Goal: Answer question/provide support

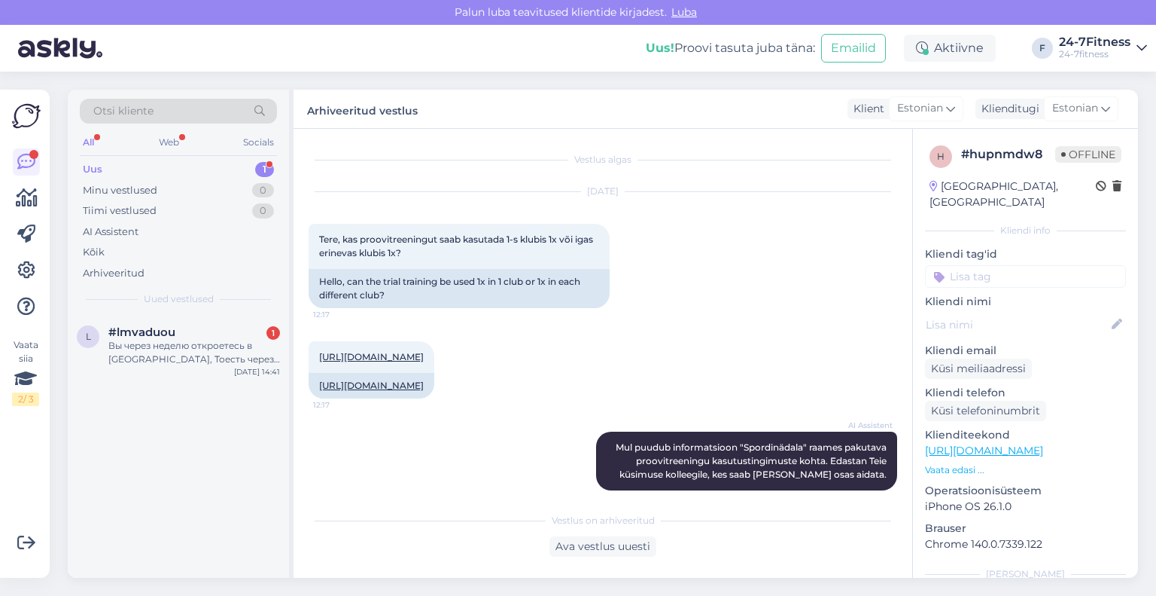
click at [210, 361] on div "Вы через неделю откроетесь в [GEOGRAPHIC_DATA], Тоесть через штеби можно к вам …" at bounding box center [194, 352] width 172 height 27
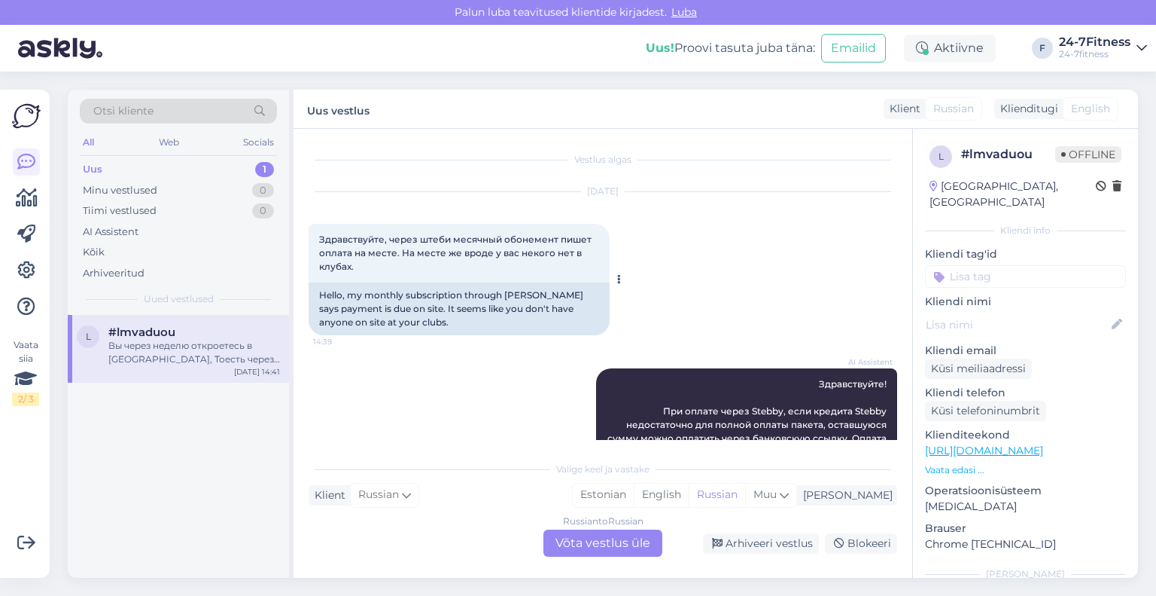
drag, startPoint x: 394, startPoint y: 269, endPoint x: 309, endPoint y: 235, distance: 91.6
click at [309, 235] on div "Здравствуйте, через штеби месячный обонемент пишет оплата на месте. На месте же…" at bounding box center [459, 253] width 301 height 59
copy span "Здравствуйте, через штеби месячный обонемент пишет оплата на месте. На месте же…"
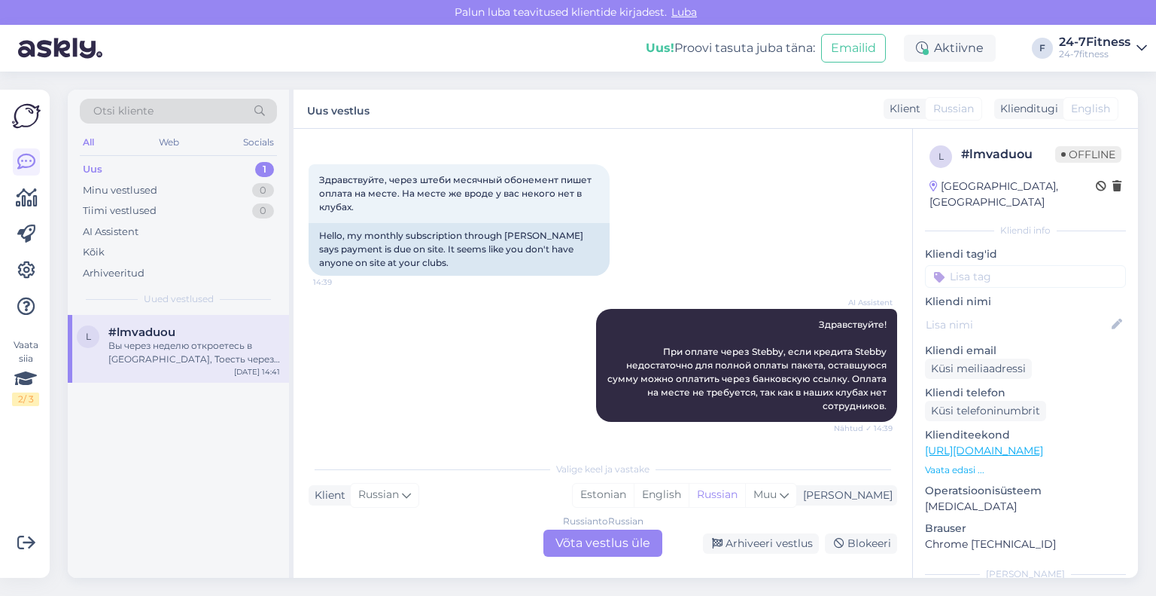
scroll to position [151, 0]
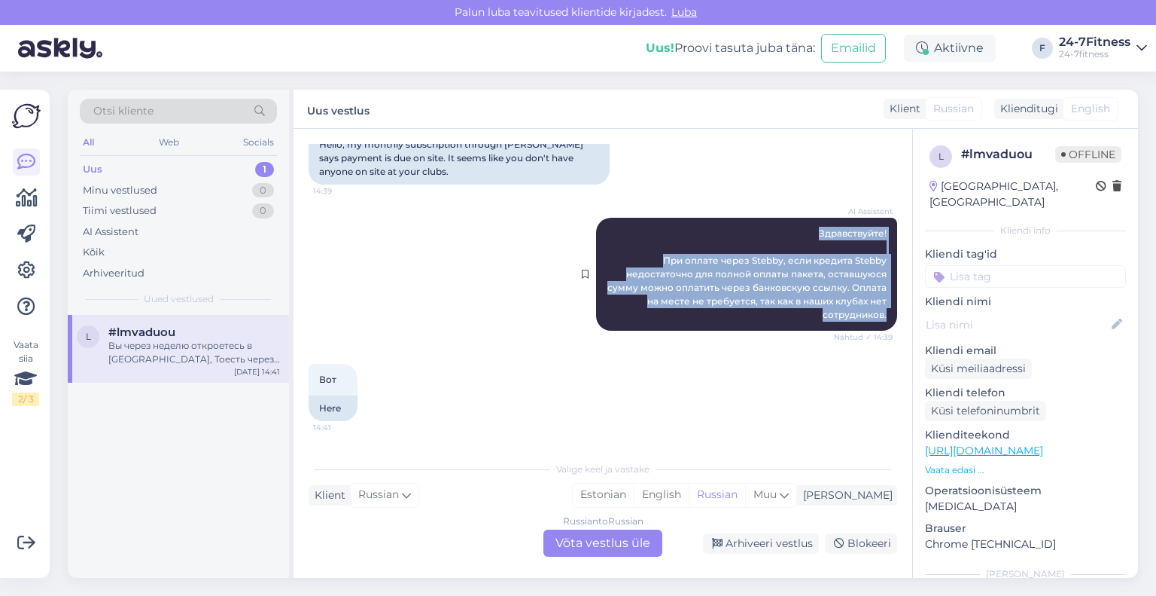
drag, startPoint x: 879, startPoint y: 318, endPoint x: 799, endPoint y: 236, distance: 114.5
click at [799, 236] on div "AI Assistent Здравствуйте! При оплате через Stebby, если кредита Stebby недоста…" at bounding box center [746, 274] width 301 height 113
copy span "Здравствуйте! При оплате через Stebby, если кредита Stebby недостаточно для пол…"
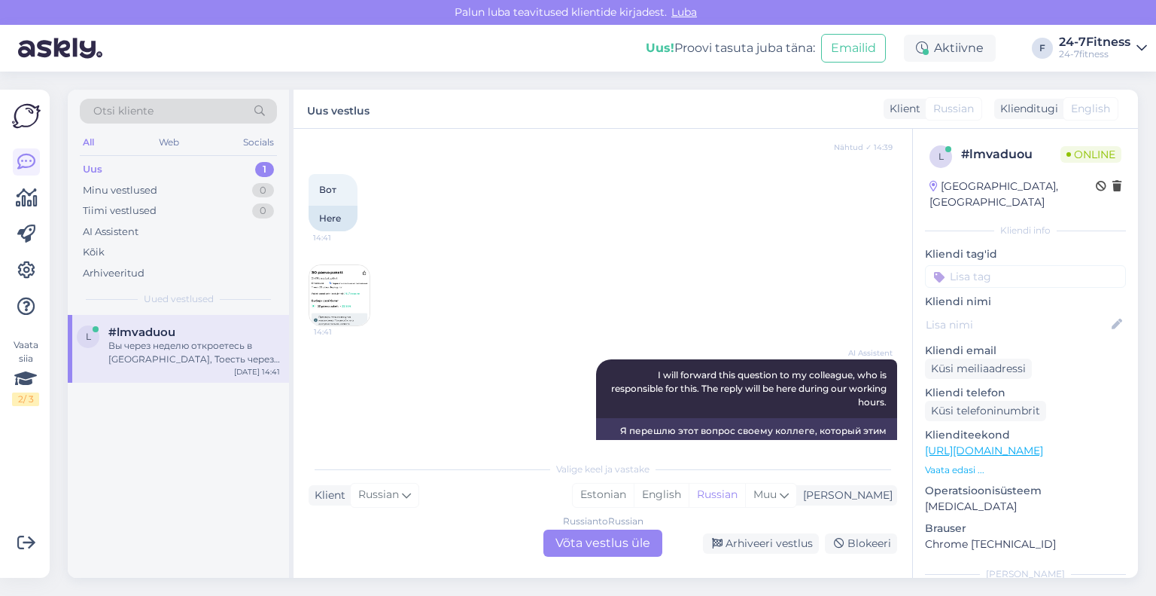
scroll to position [376, 0]
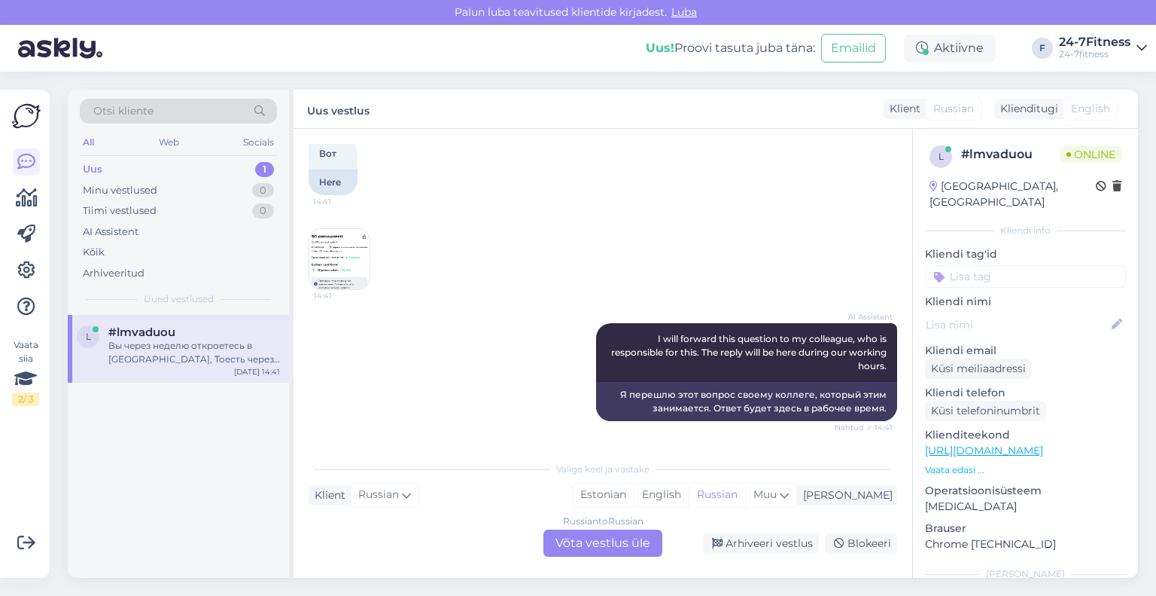
click at [332, 251] on img at bounding box center [339, 259] width 60 height 60
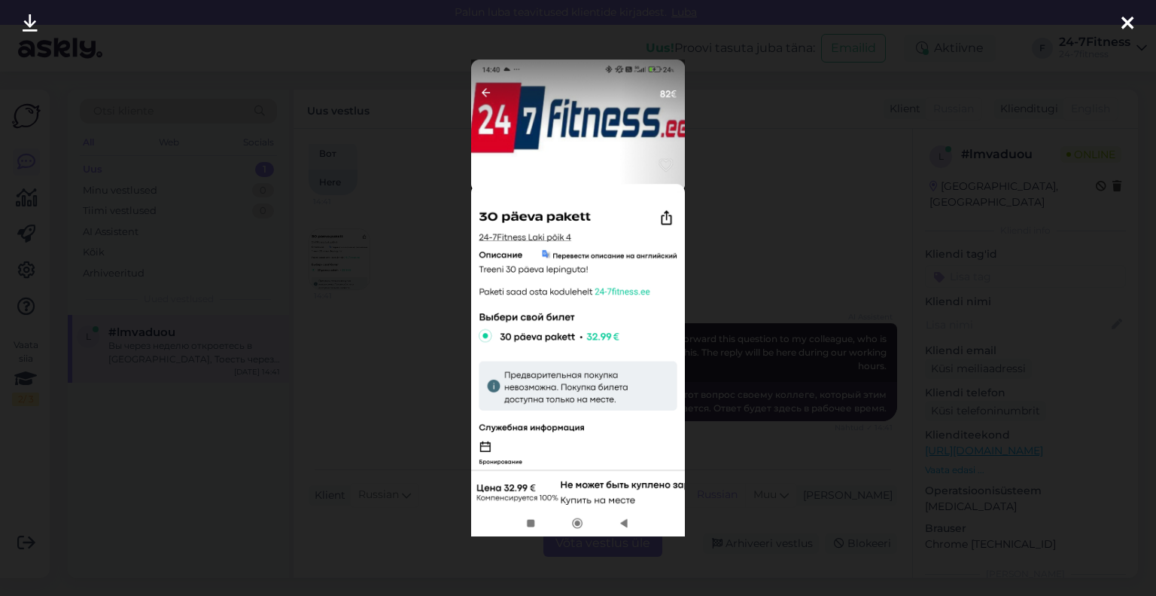
click at [1134, 16] on div at bounding box center [1128, 23] width 30 height 47
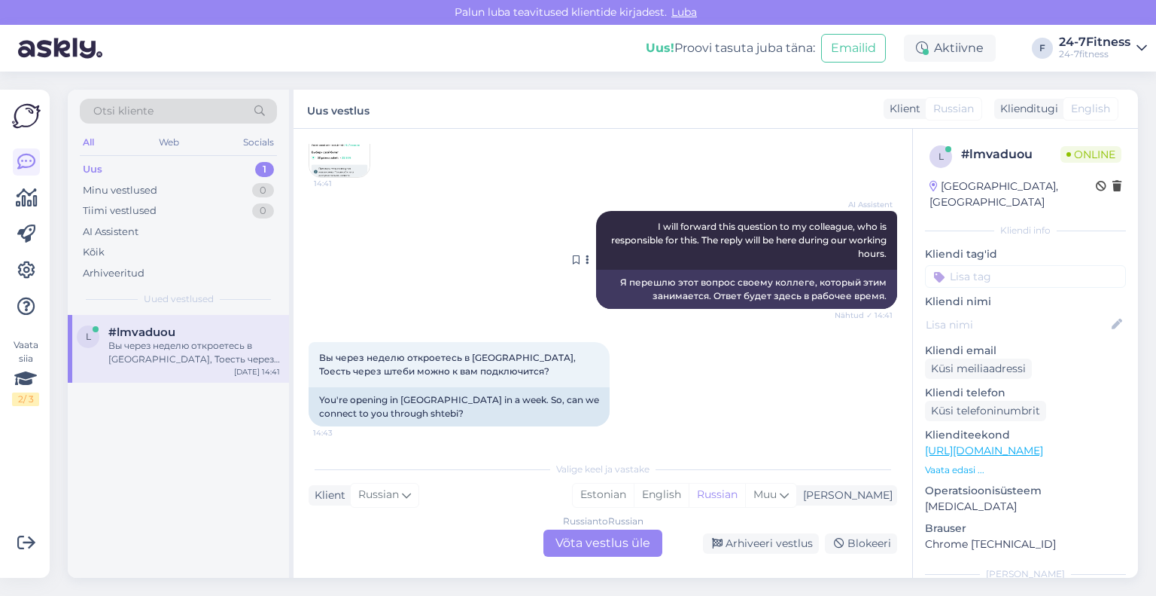
scroll to position [491, 0]
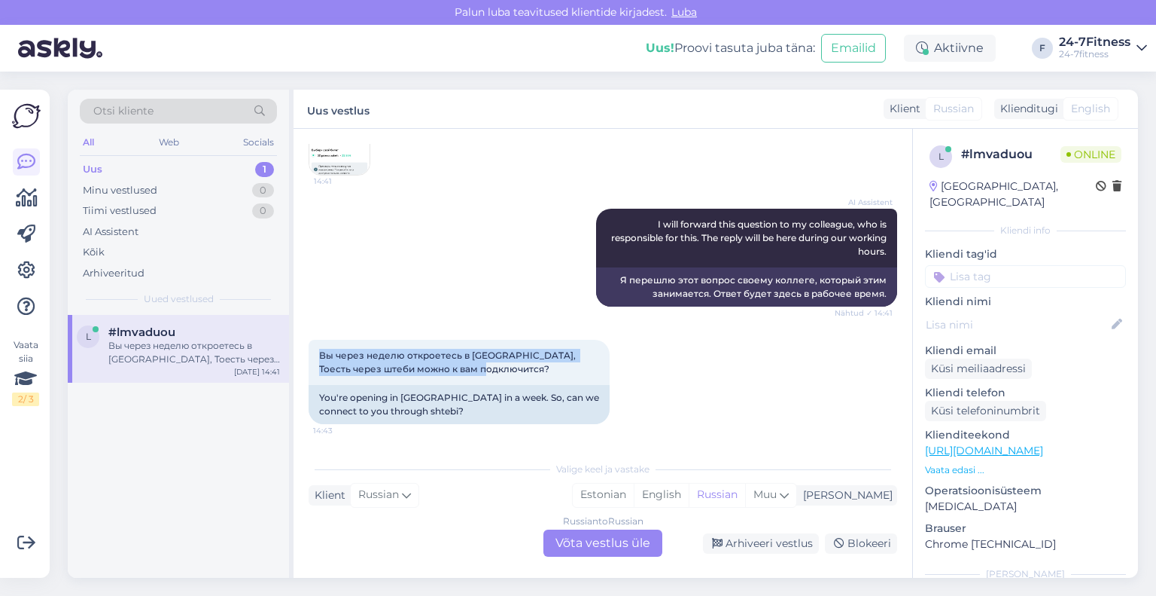
drag, startPoint x: 482, startPoint y: 367, endPoint x: 306, endPoint y: 361, distance: 176.3
click at [306, 361] on div "Vestlus algas [DATE] Здравствуйте, через штеби месячный обонемент пишет оплата …" at bounding box center [603, 353] width 619 height 449
copy span "Вы через неделю откроетесь в [GEOGRAPHIC_DATA], Тоесть через штеби можно к вам …"
click at [623, 538] on div "Russian to Russian Võta vestlus üle" at bounding box center [603, 542] width 119 height 27
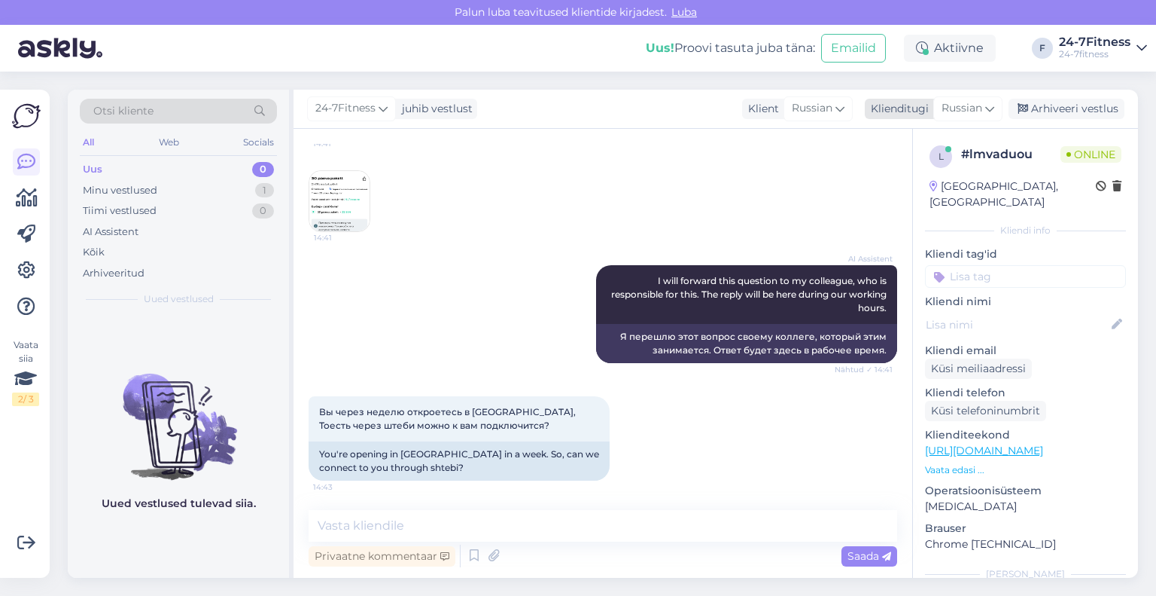
click at [904, 111] on div "Klienditugi" at bounding box center [897, 109] width 64 height 16
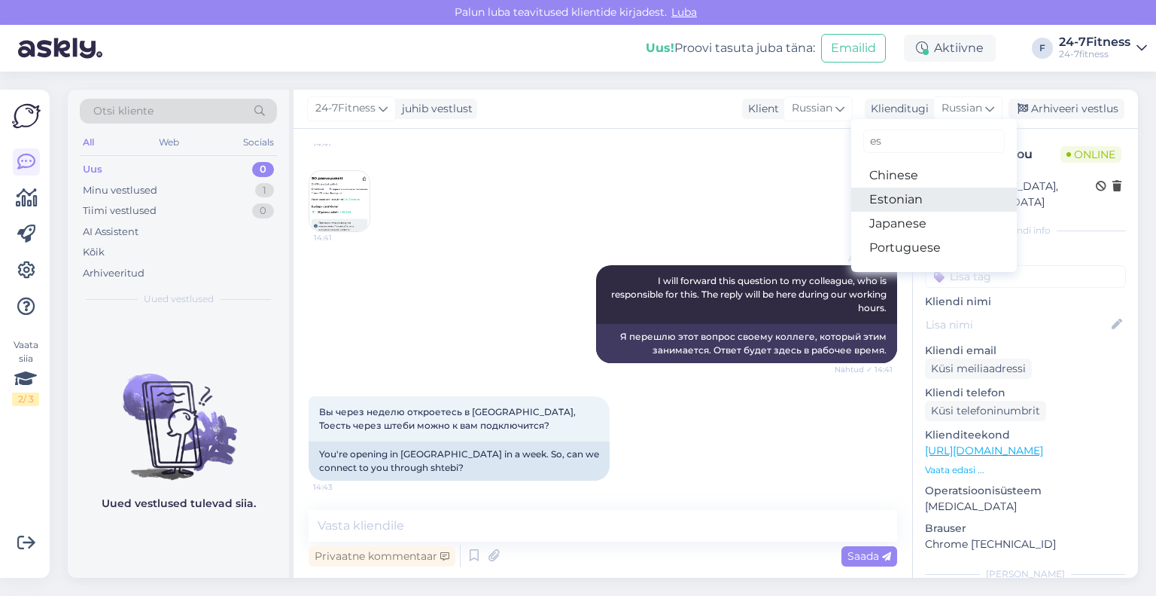
click at [909, 194] on link "Estonian" at bounding box center [935, 199] width 166 height 24
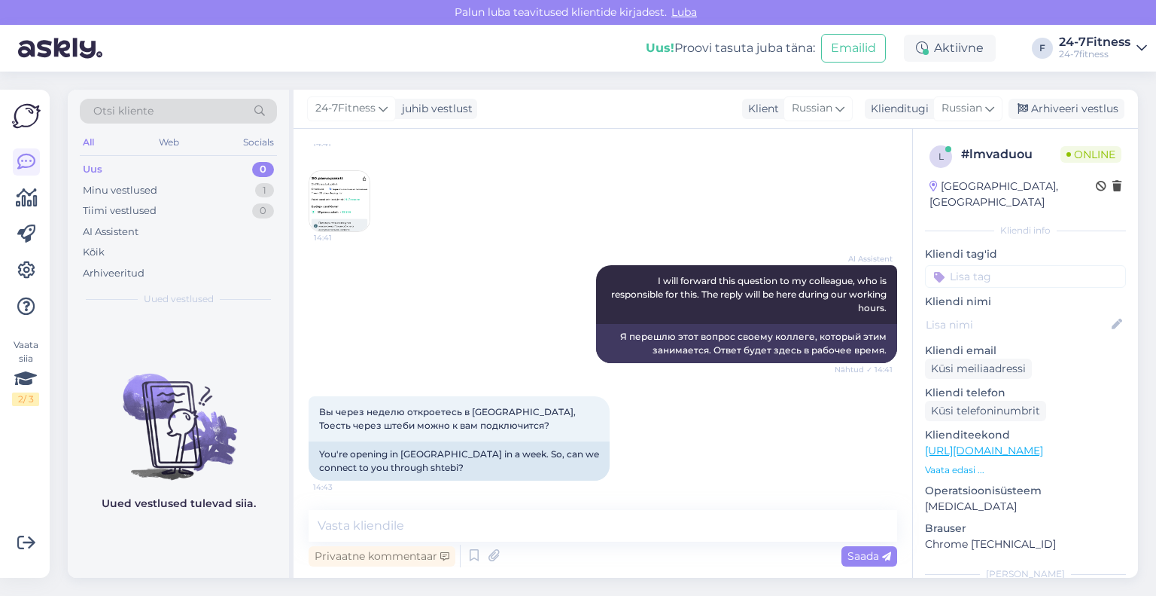
scroll to position [441, 0]
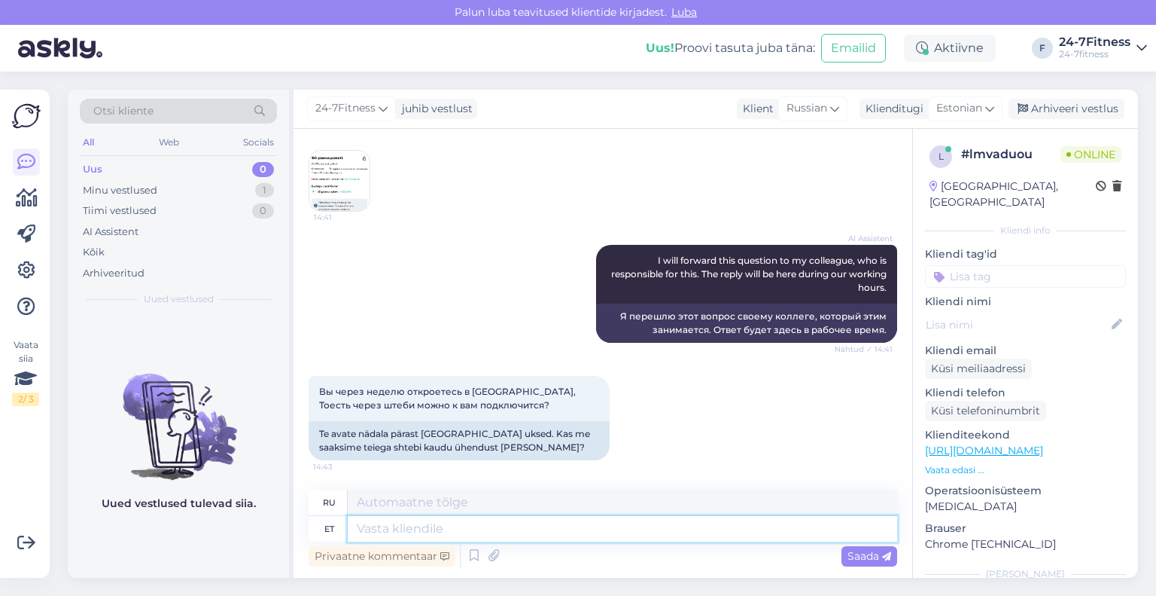
click at [491, 520] on textarea at bounding box center [623, 529] width 550 height 26
type textarea "Tere"
type textarea "Привет"
type textarea "Tere!"
type textarea "Привет!"
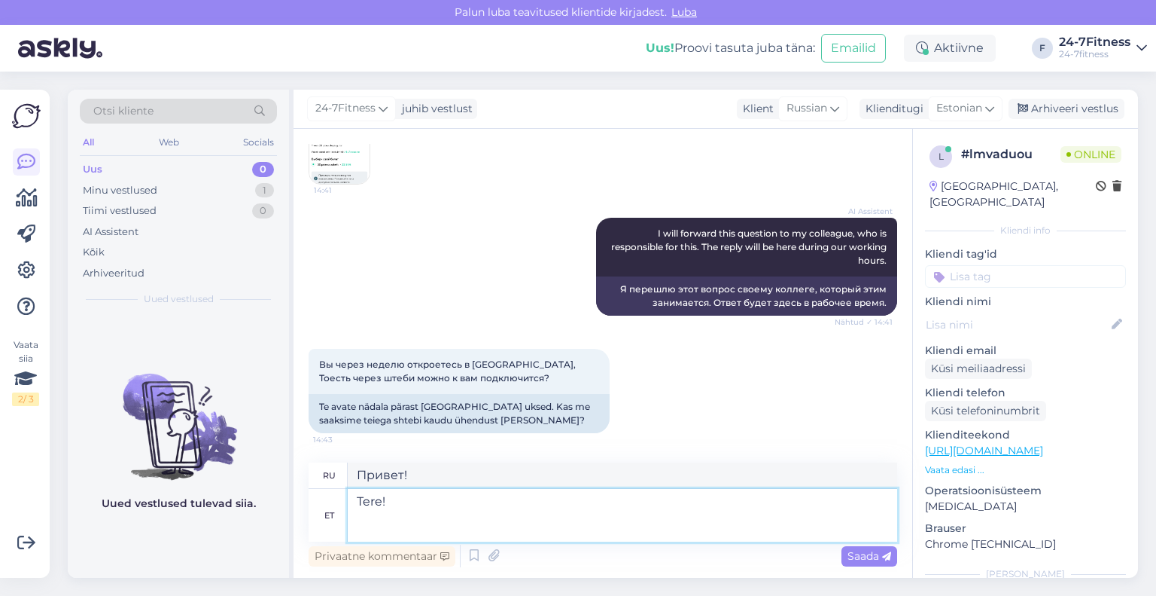
paste textarea "Liitumiseks palun minge meie kodulehele [URL][DOMAIN_NAME] ja valige pakett. Tä…"
type textarea "Tere! Liitumiseks palun minge meie kodulehele [URL][DOMAIN_NAME] ja valige pake…"
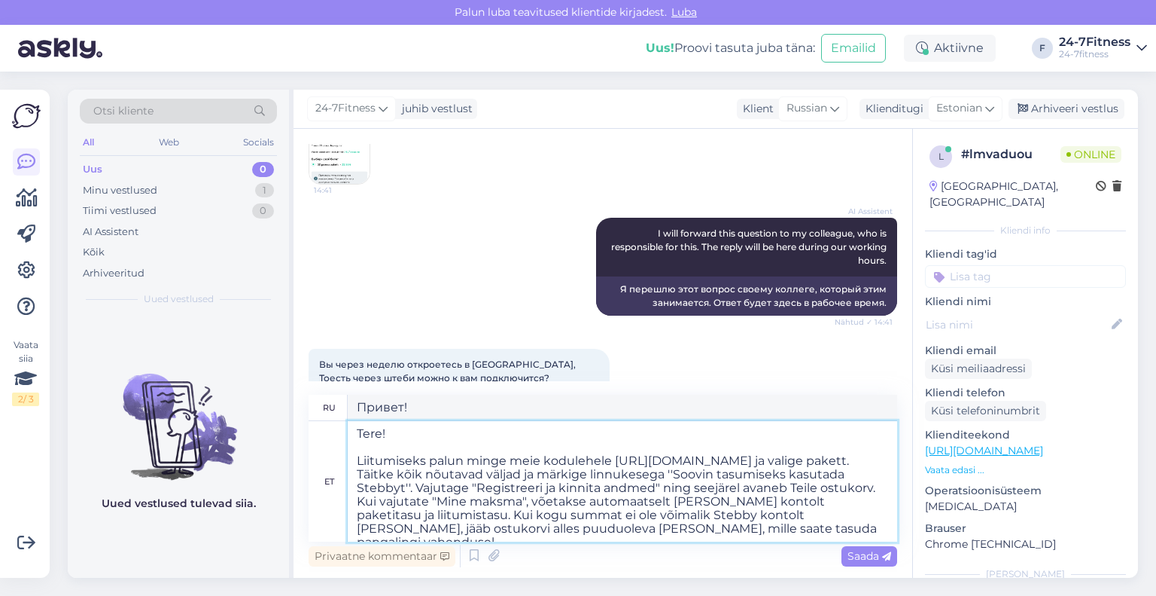
scroll to position [477, 0]
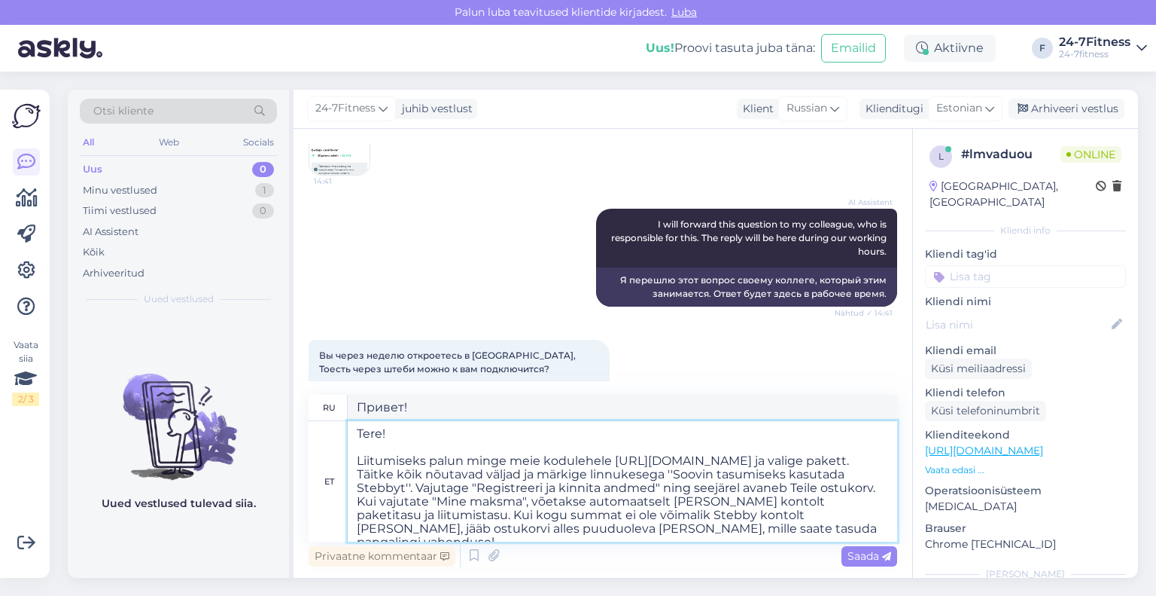
type textarea "Здравствуйте! Чтобы присоединиться, перейдите на наш сайт [URL][DOMAIN_NAME] и …"
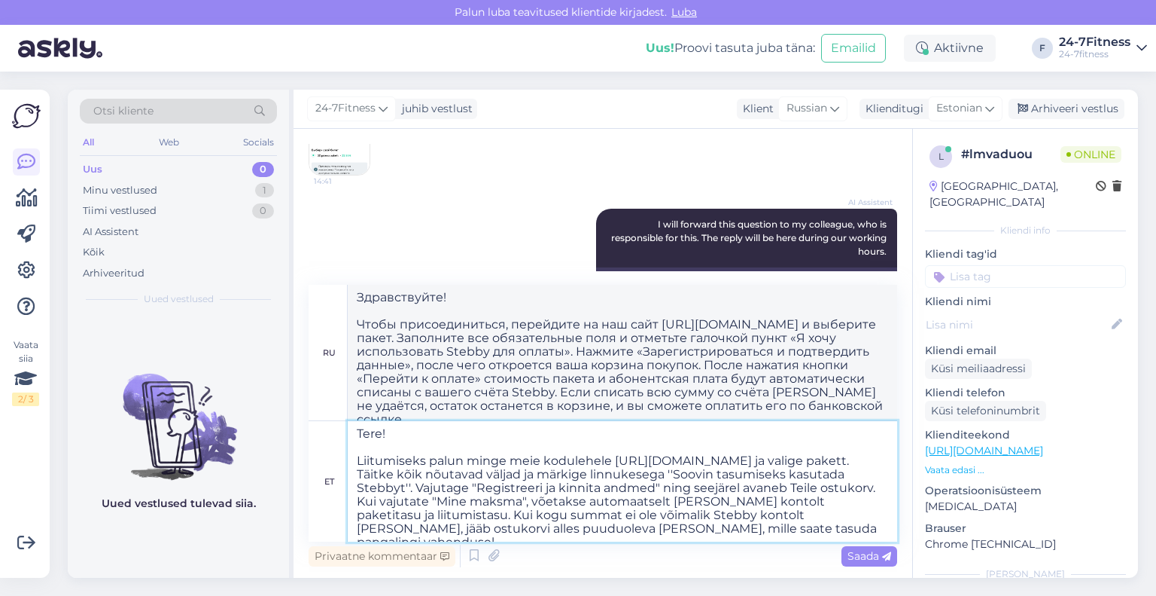
click at [489, 445] on textarea "Tere! Liitumiseks palun minge meie kodulehele [URL][DOMAIN_NAME] ja valige pake…" at bounding box center [623, 481] width 550 height 120
type textarea "Tere! Liitumiseks palun minge meie kodulehele [URL][DOMAIN_NAME] ja valige pake…"
click at [859, 554] on span "Saada" at bounding box center [870, 556] width 44 height 14
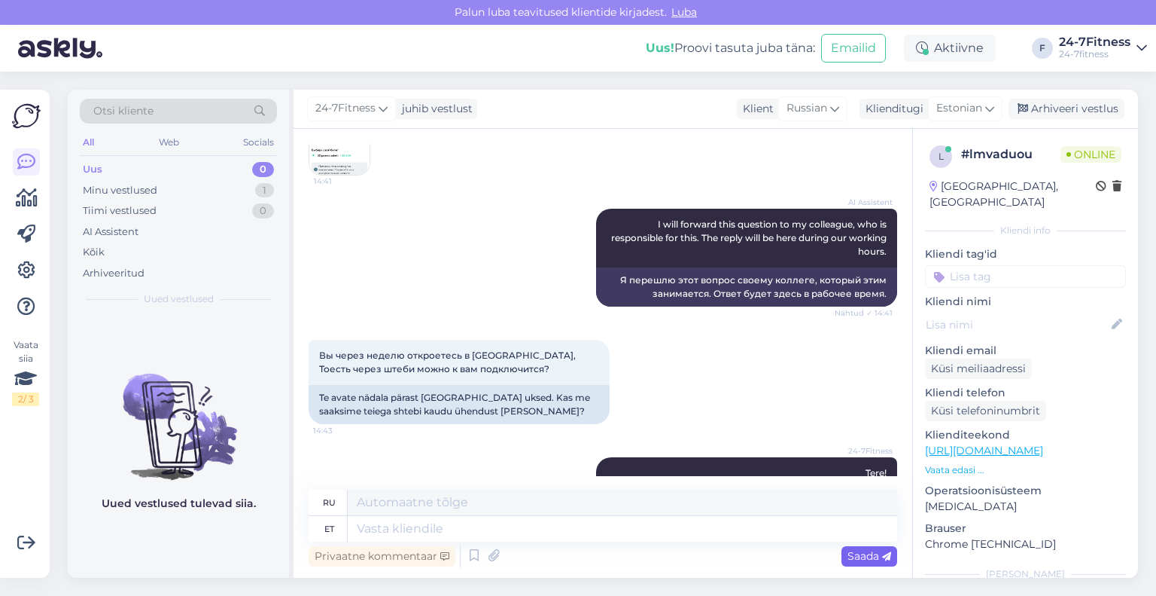
scroll to position [830, 0]
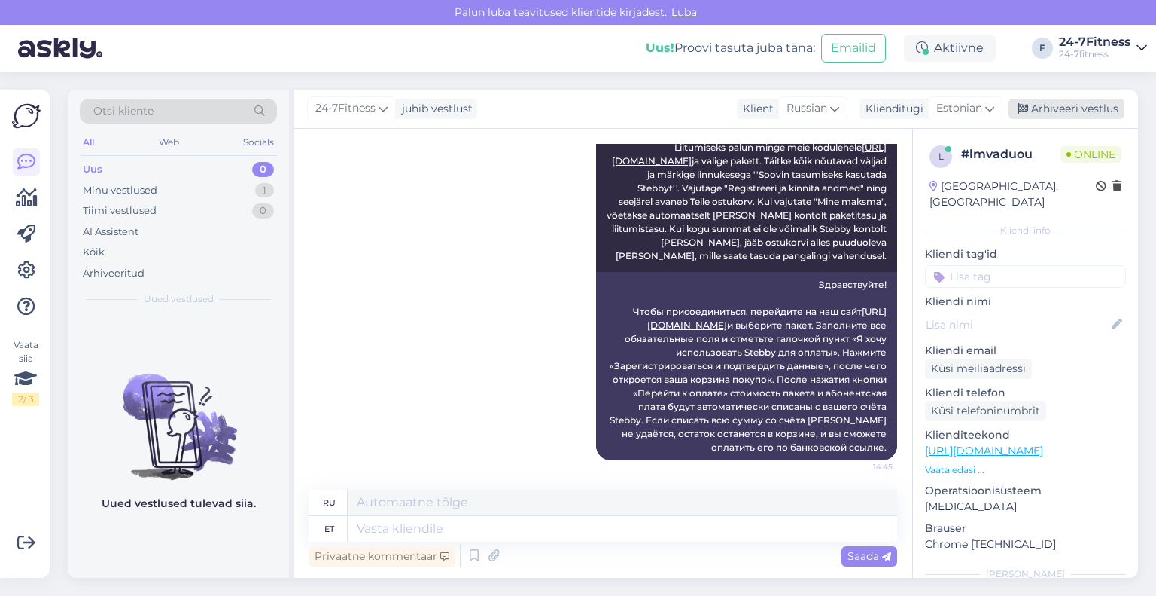
click at [1070, 111] on div "Arhiveeri vestlus" at bounding box center [1067, 109] width 116 height 20
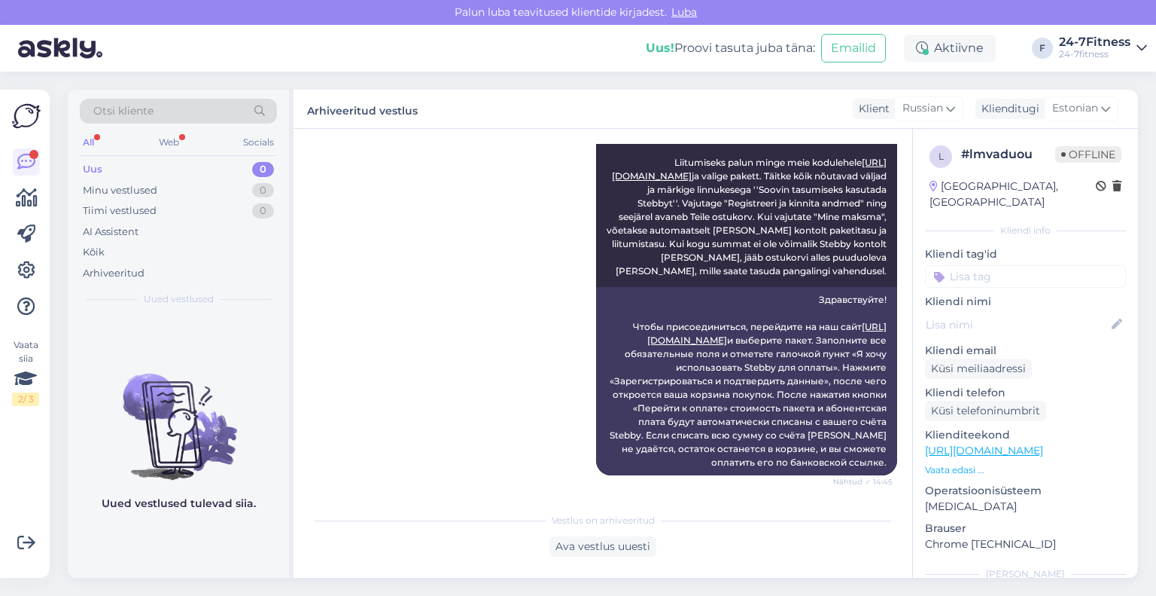
scroll to position [1165, 0]
